Goal: Find contact information: Obtain details needed to contact an individual or organization

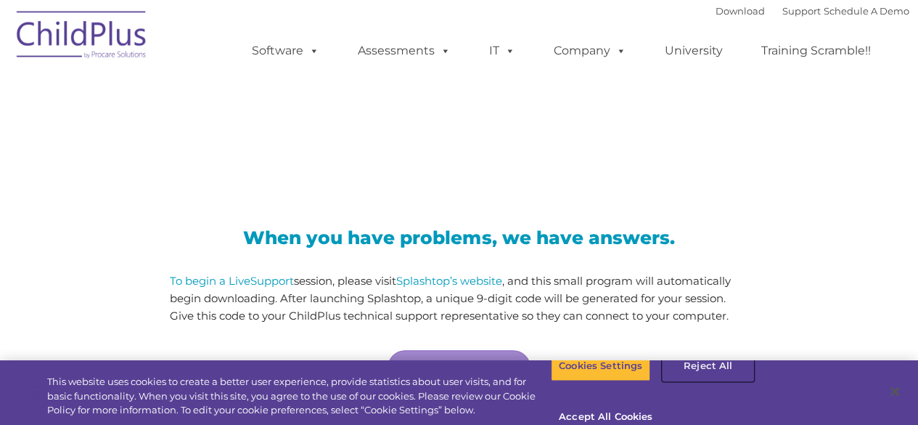
click at [709, 381] on button "Reject All" at bounding box center [708, 366] width 91 height 30
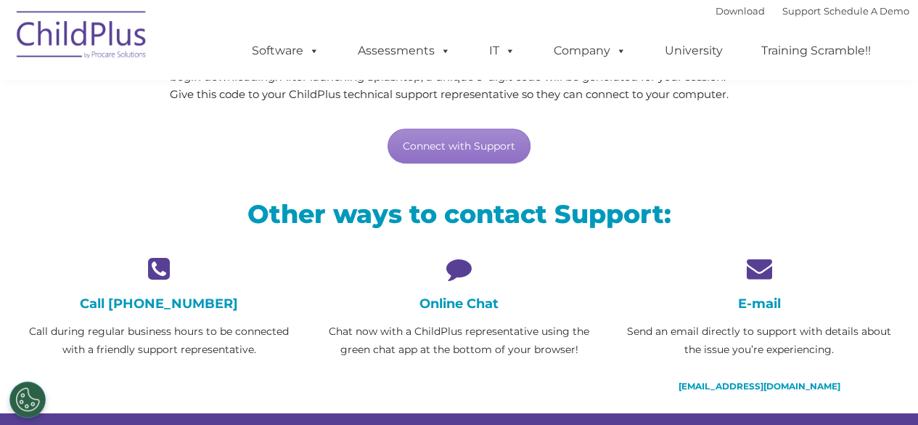
scroll to position [224, 0]
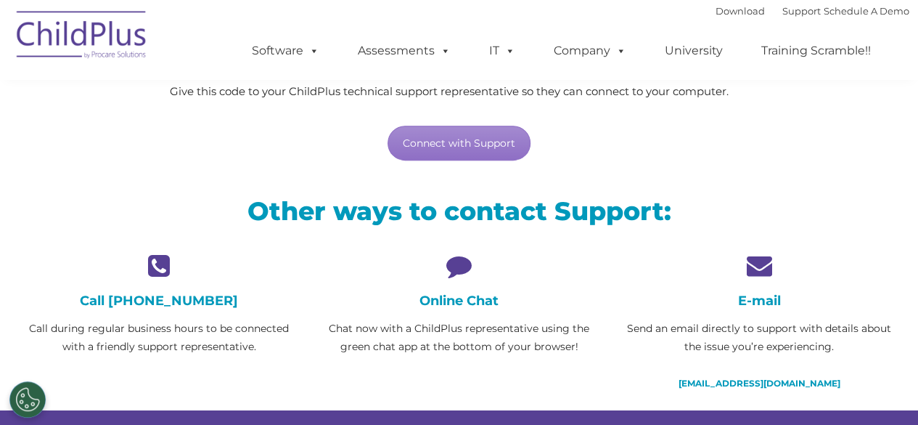
click at [754, 264] on icon at bounding box center [759, 265] width 278 height 25
click at [767, 381] on link "[EMAIL_ADDRESS][DOMAIN_NAME]" at bounding box center [759, 382] width 162 height 11
click at [465, 263] on icon at bounding box center [459, 265] width 278 height 25
click at [457, 261] on icon at bounding box center [459, 265] width 278 height 25
click at [465, 292] on div "Online Chat Chat now with a ChildPlus representative using the green chat app a…" at bounding box center [459, 304] width 278 height 103
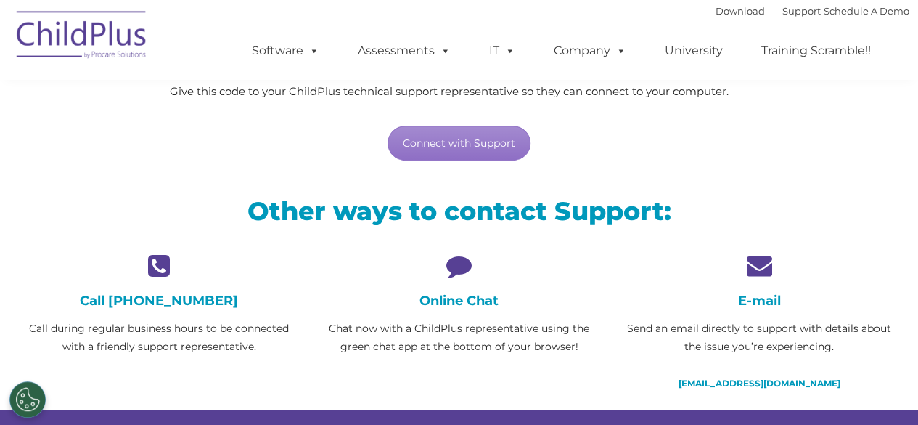
click at [449, 299] on h4 "Online Chat" at bounding box center [459, 301] width 278 height 16
click at [469, 259] on icon at bounding box center [459, 265] width 278 height 25
